Goal: Information Seeking & Learning: Learn about a topic

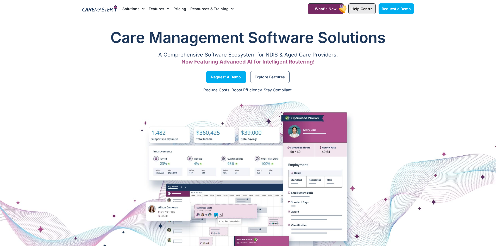
click at [364, 6] on link "Help Centre" at bounding box center [361, 8] width 27 height 11
